Goal: Information Seeking & Learning: Find specific page/section

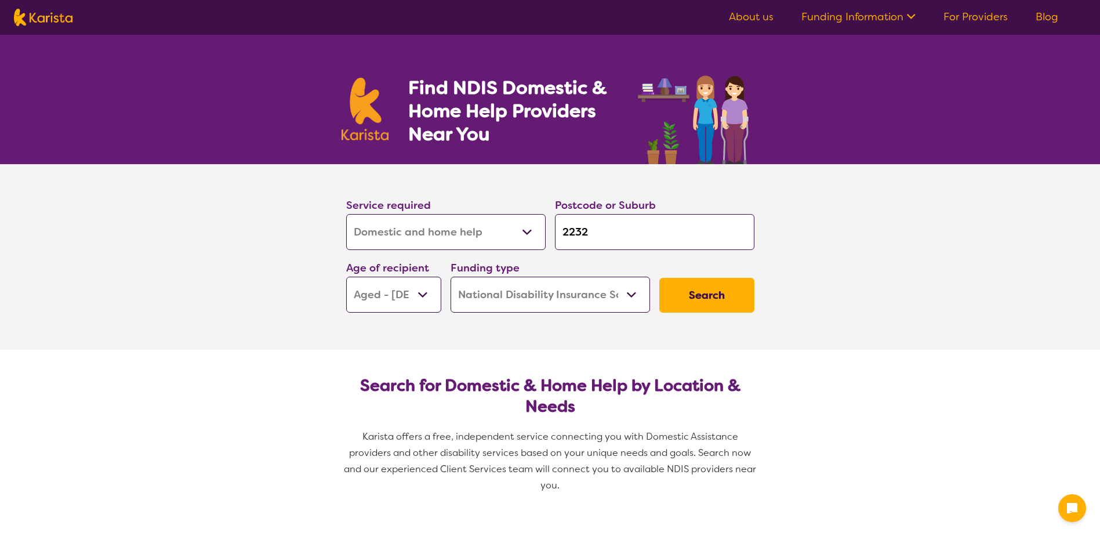
select select "Domestic and home help"
select select "AG"
select select "NDIS"
select select "Domestic and home help"
select select "AG"
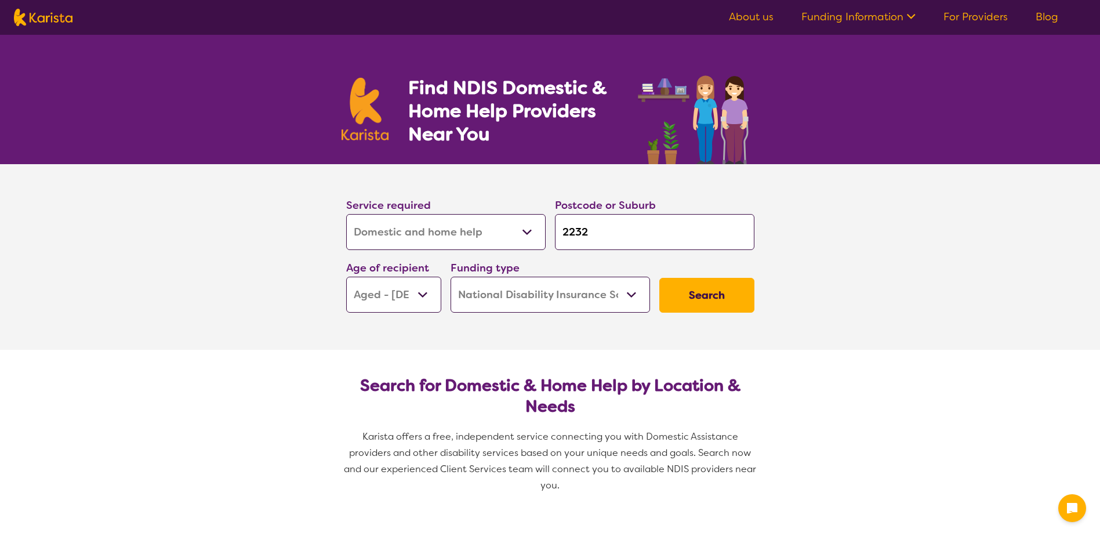
select select "NDIS"
click at [512, 227] on select "Allied Health Assistant Assessment ([MEDICAL_DATA] or [MEDICAL_DATA]) Behaviour…" at bounding box center [445, 232] width 199 height 36
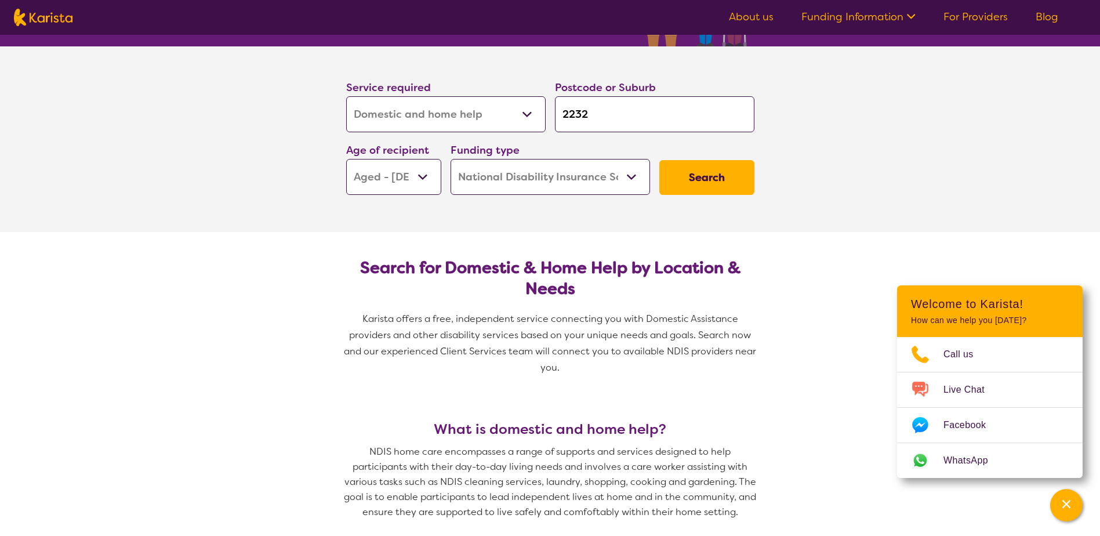
scroll to position [174, 0]
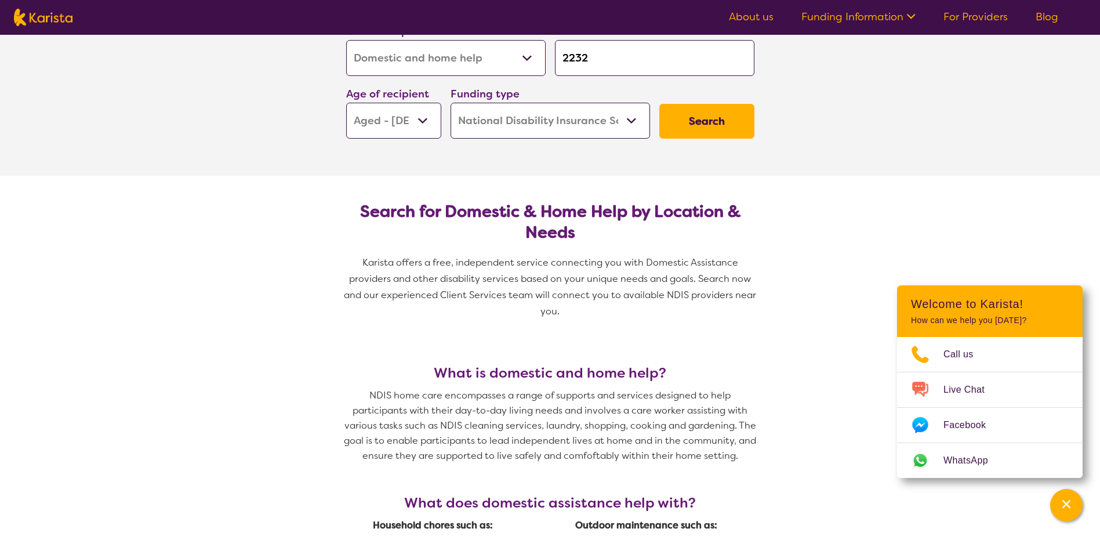
click at [492, 61] on select "Allied Health Assistant Assessment ([MEDICAL_DATA] or [MEDICAL_DATA]) Behaviour…" at bounding box center [445, 58] width 199 height 36
select select "[MEDICAL_DATA]"
click at [346, 40] on select "Allied Health Assistant Assessment ([MEDICAL_DATA] or [MEDICAL_DATA]) Behaviour…" at bounding box center [445, 58] width 199 height 36
select select "[MEDICAL_DATA]"
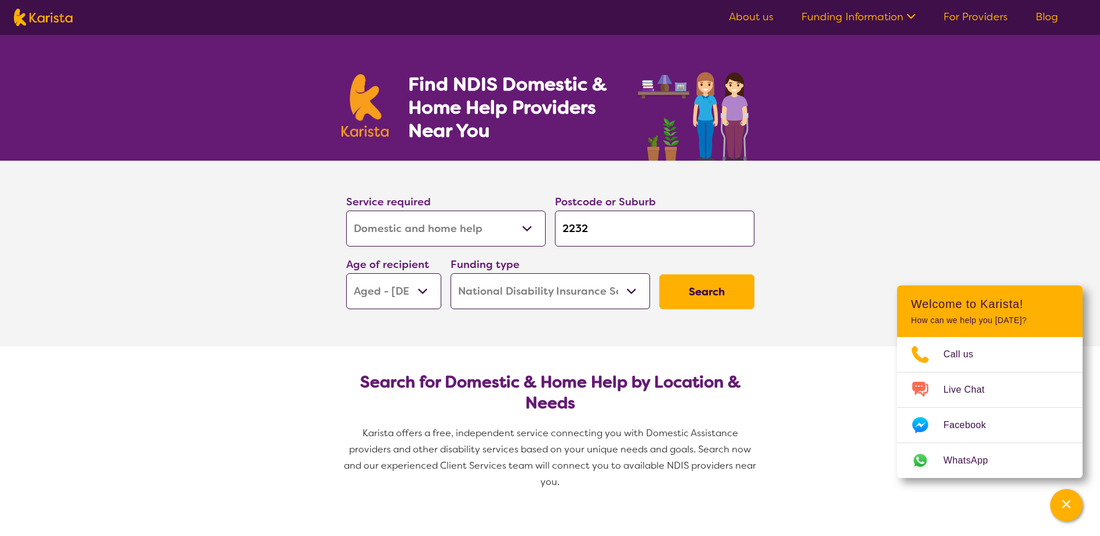
scroll to position [0, 0]
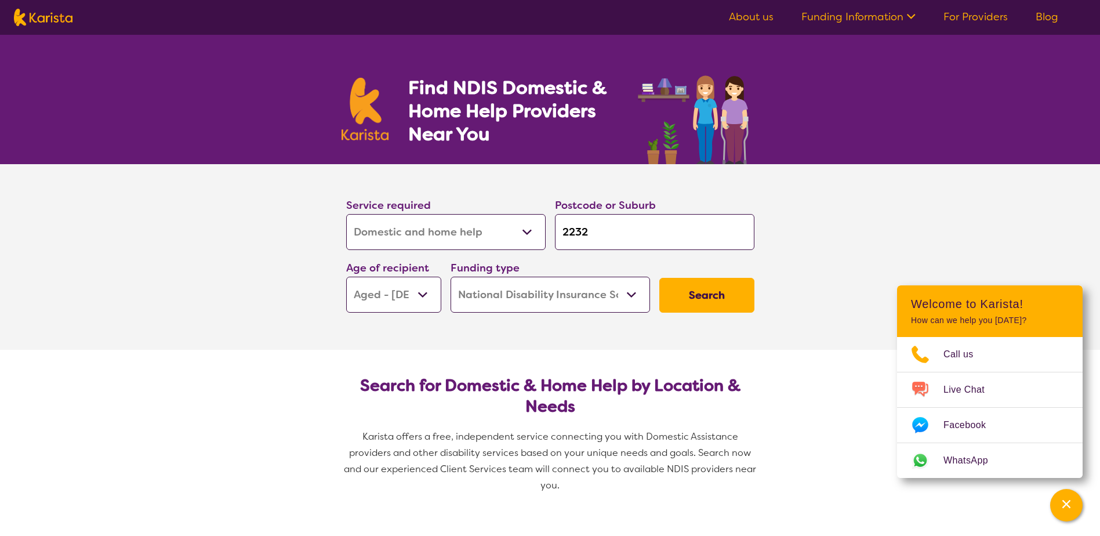
drag, startPoint x: 629, startPoint y: 235, endPoint x: 398, endPoint y: 235, distance: 231.3
click at [398, 235] on div "Service required Allied Health Assistant Assessment ([MEDICAL_DATA] or [MEDICAL…" at bounding box center [549, 254] width 417 height 125
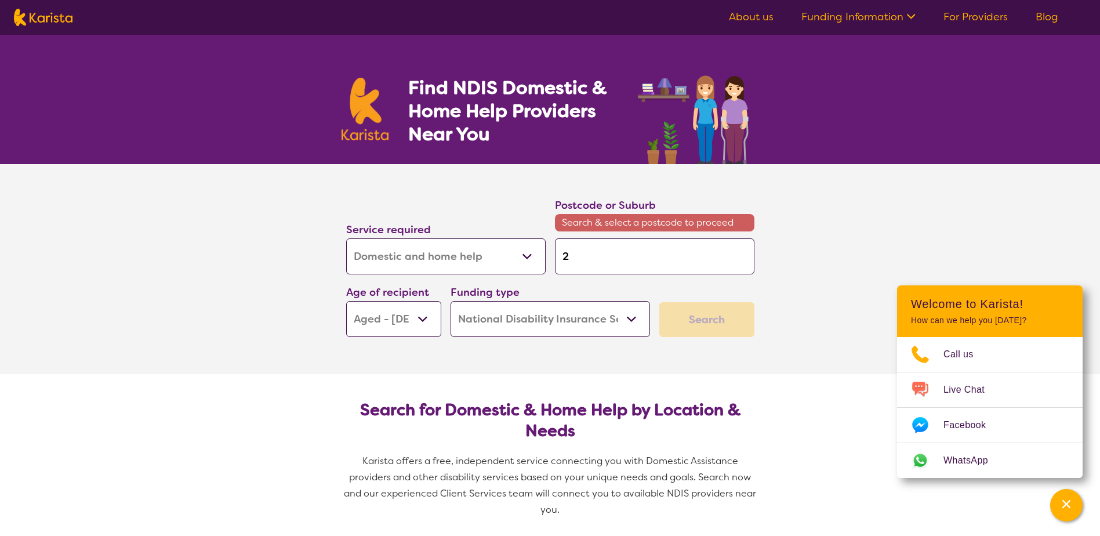
type input "2"
type input "22"
type input "220"
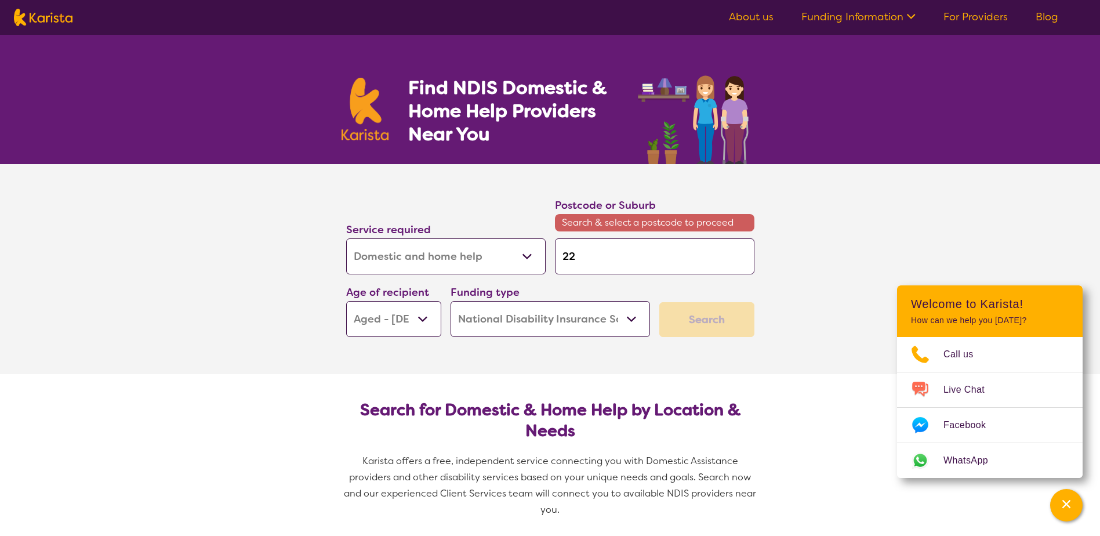
type input "220"
type input "2208"
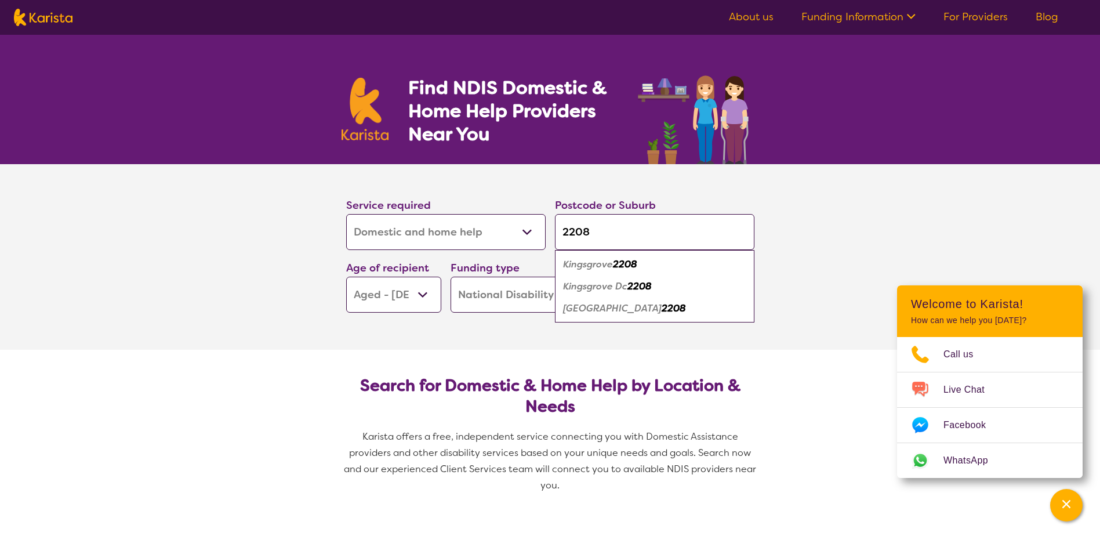
type input "2208"
click at [623, 262] on em "2208" at bounding box center [625, 264] width 24 height 12
click at [431, 292] on select "Early Childhood - 0 to 9 Child - 10 to 11 Adolescent - 12 to 17 Adult - 18 to 6…" at bounding box center [393, 295] width 95 height 36
select select "AS"
click at [346, 277] on select "Early Childhood - 0 to 9 Child - 10 to 11 Adolescent - 12 to 17 Adult - 18 to 6…" at bounding box center [393, 295] width 95 height 36
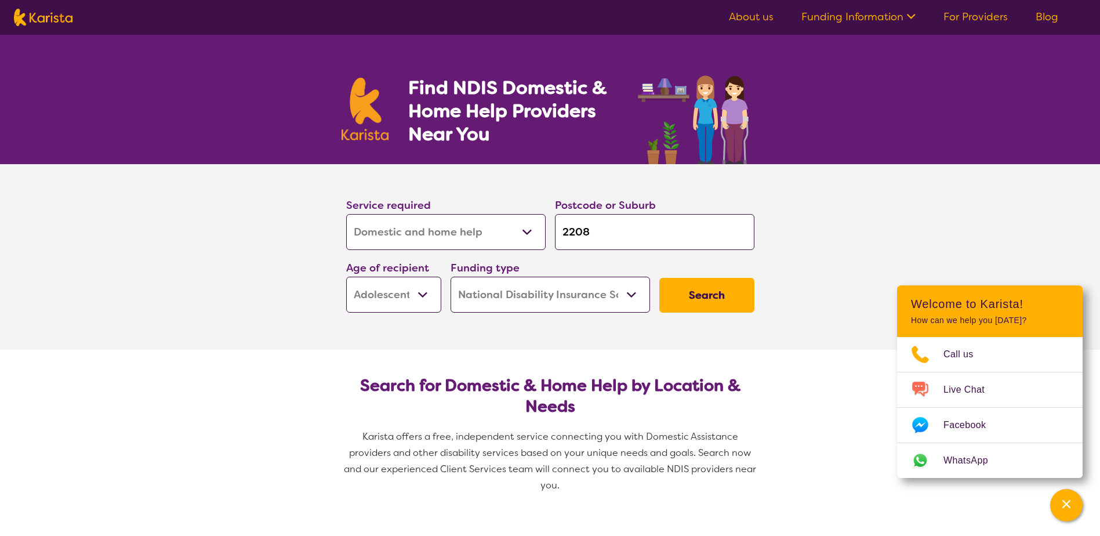
select select "AS"
click at [743, 292] on button "Search" at bounding box center [706, 295] width 95 height 35
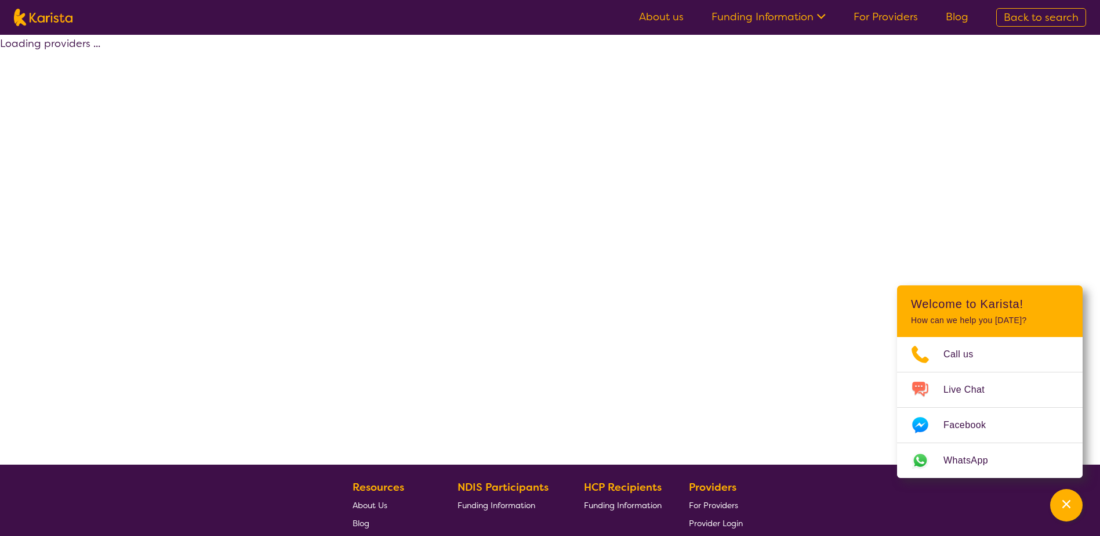
select select "by_score"
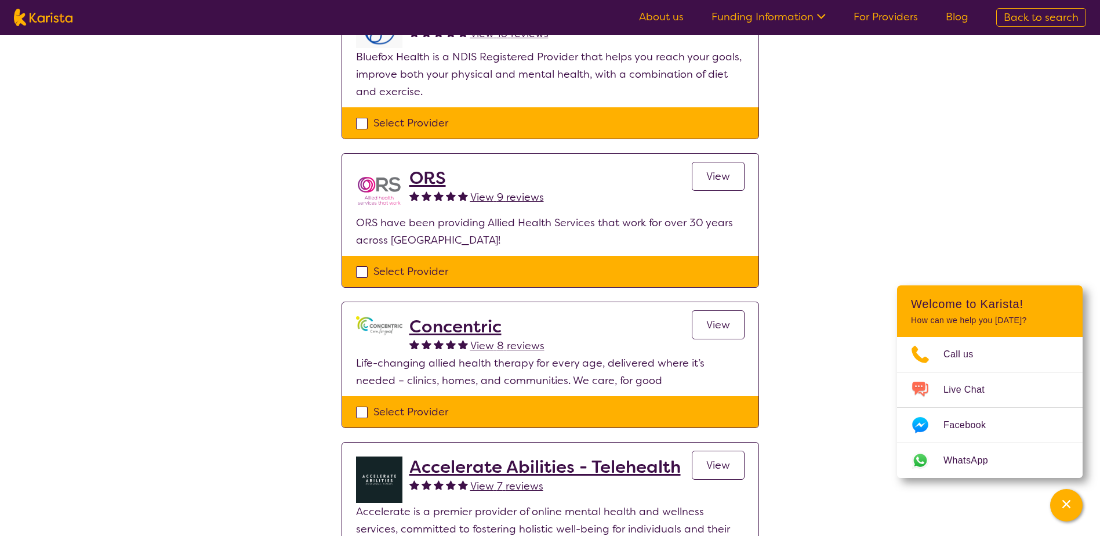
scroll to position [629, 0]
